Goal: Download file/media

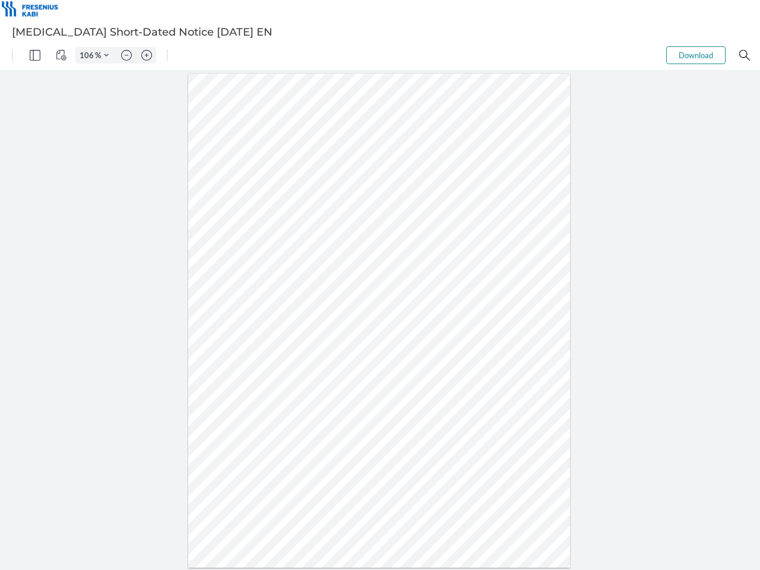
click at [35, 55] on img "Panel" at bounding box center [35, 55] width 11 height 11
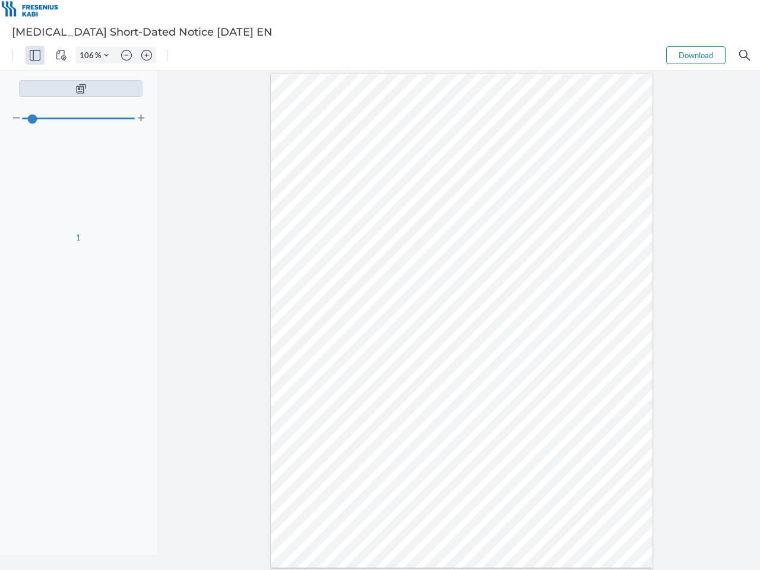
click at [61, 55] on img "View Controls" at bounding box center [61, 55] width 11 height 11
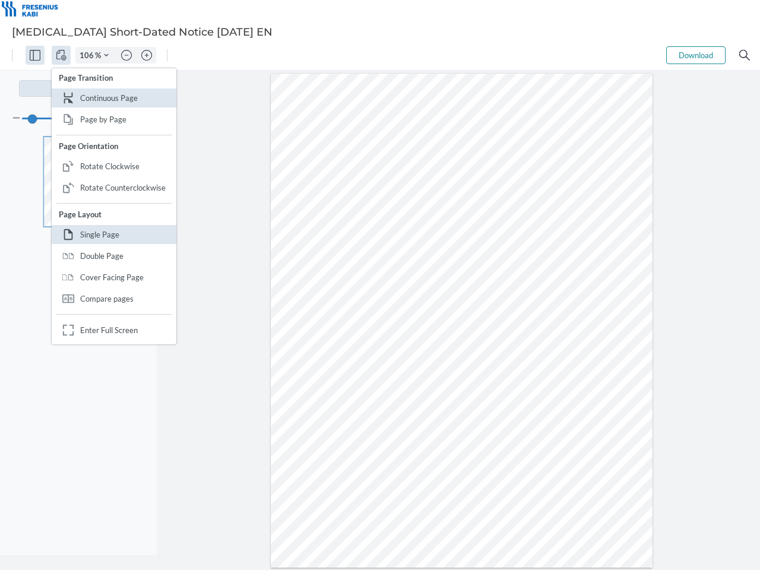
click at [88, 55] on input "106" at bounding box center [85, 55] width 19 height 11
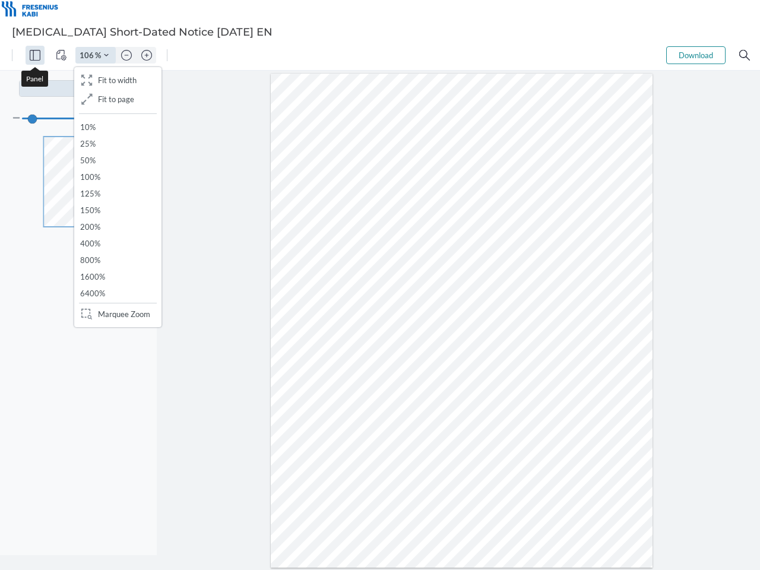
click at [106, 55] on img "Zoom Controls" at bounding box center [106, 55] width 5 height 5
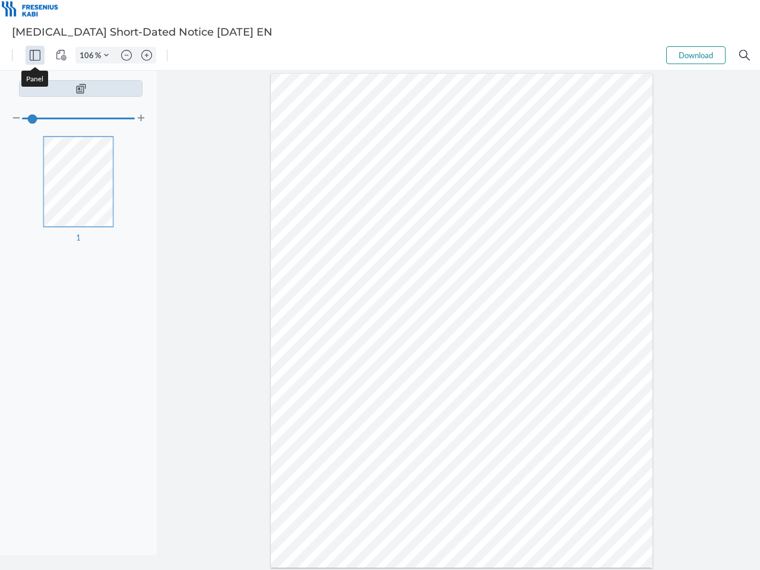
click at [126, 55] on img "Zoom out" at bounding box center [126, 55] width 11 height 11
click at [147, 55] on img "Zoom in" at bounding box center [146, 55] width 11 height 11
type input "106"
click at [696, 55] on button "Download" at bounding box center [695, 55] width 59 height 18
click at [744, 55] on img "Search" at bounding box center [744, 55] width 11 height 11
